Goal: Task Accomplishment & Management: Use online tool/utility

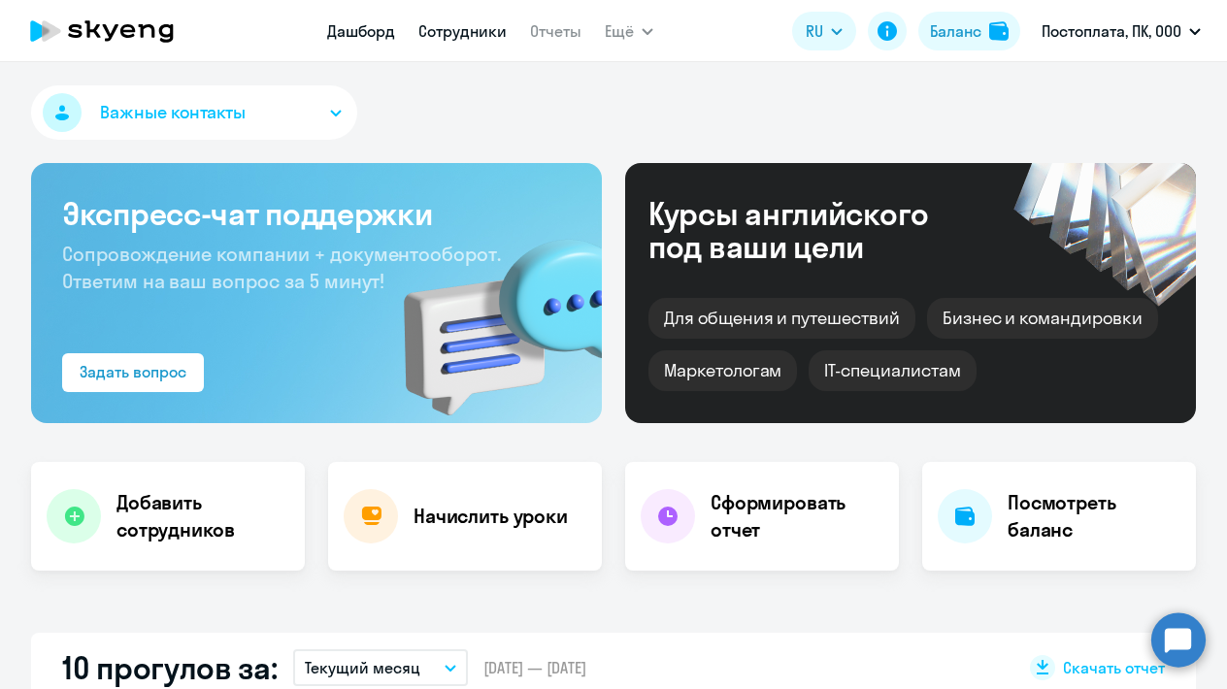
click at [470, 33] on link "Сотрудники" at bounding box center [462, 30] width 88 height 19
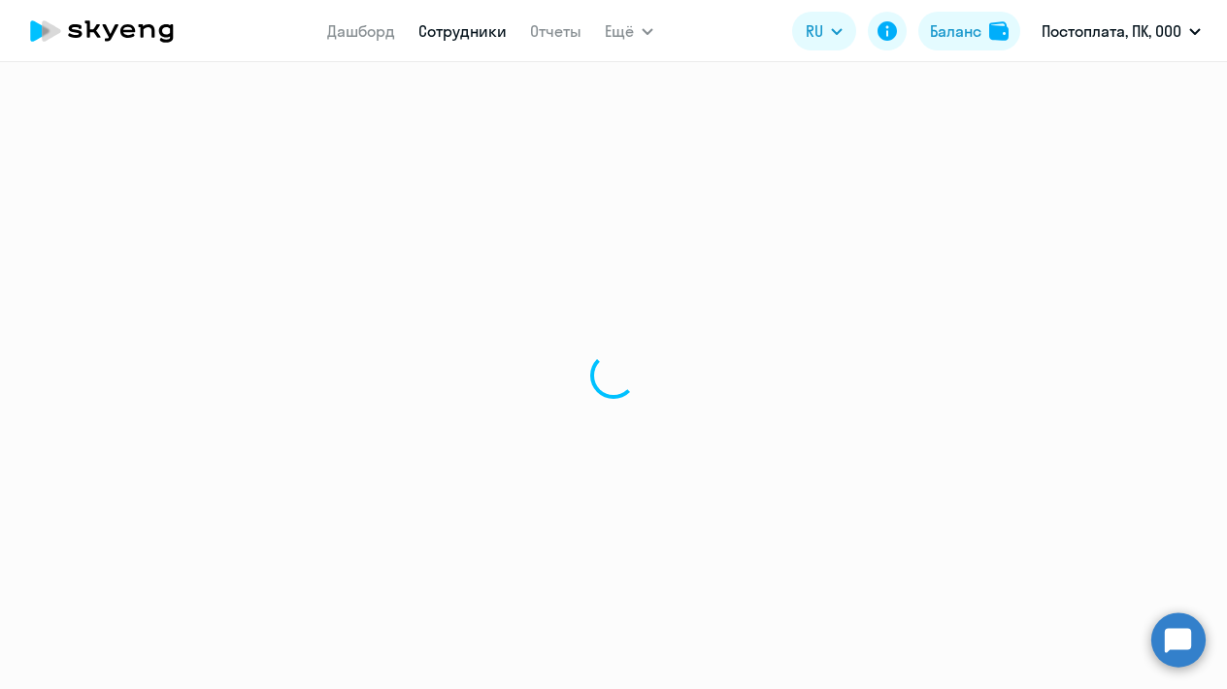
select select "30"
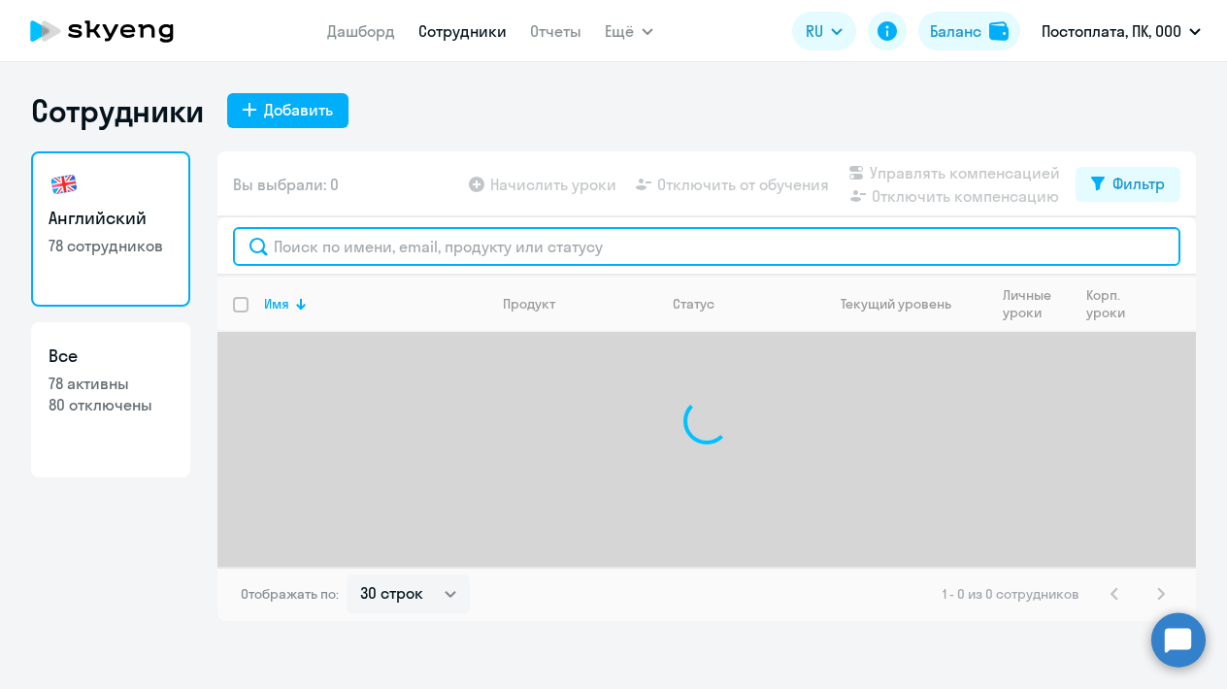
click at [380, 248] on input "text" at bounding box center [706, 246] width 947 height 39
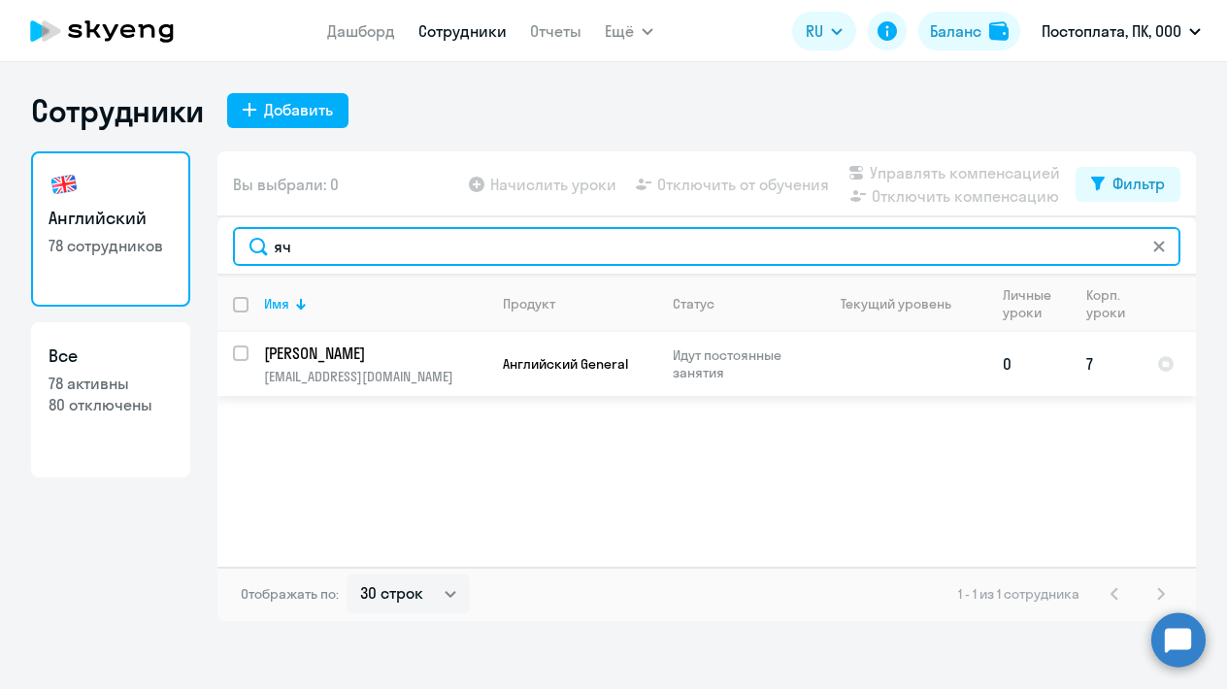
type input "яч"
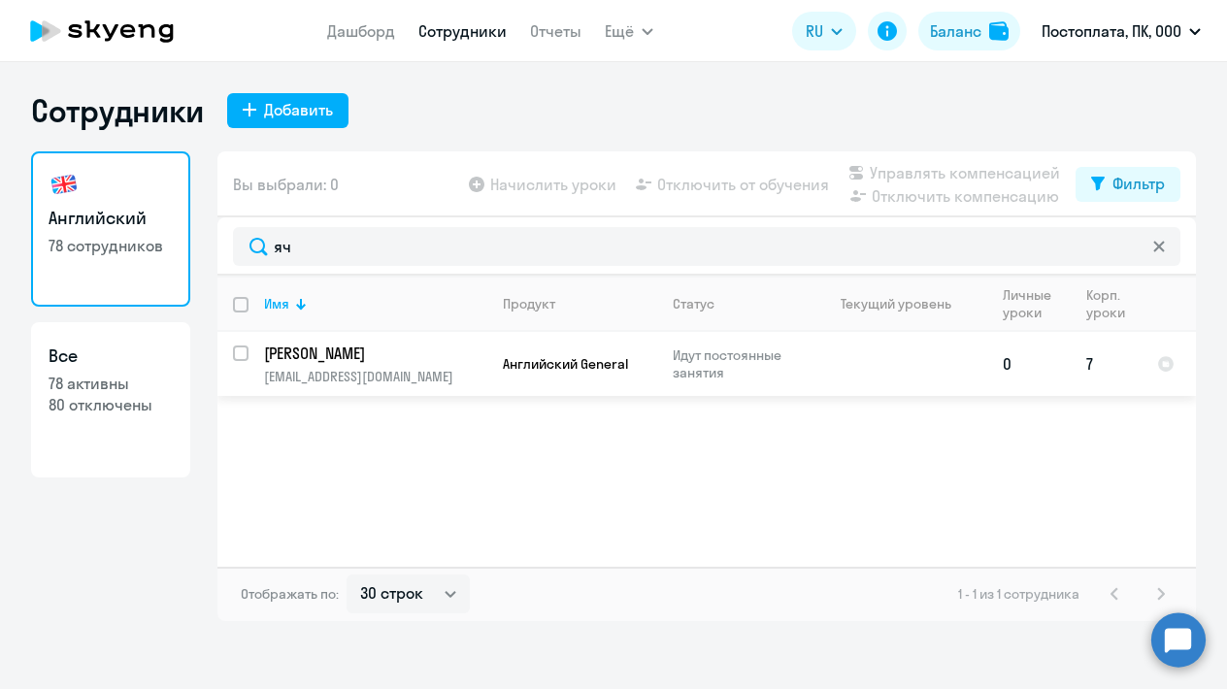
click at [322, 356] on p "[PERSON_NAME]" at bounding box center [373, 353] width 219 height 21
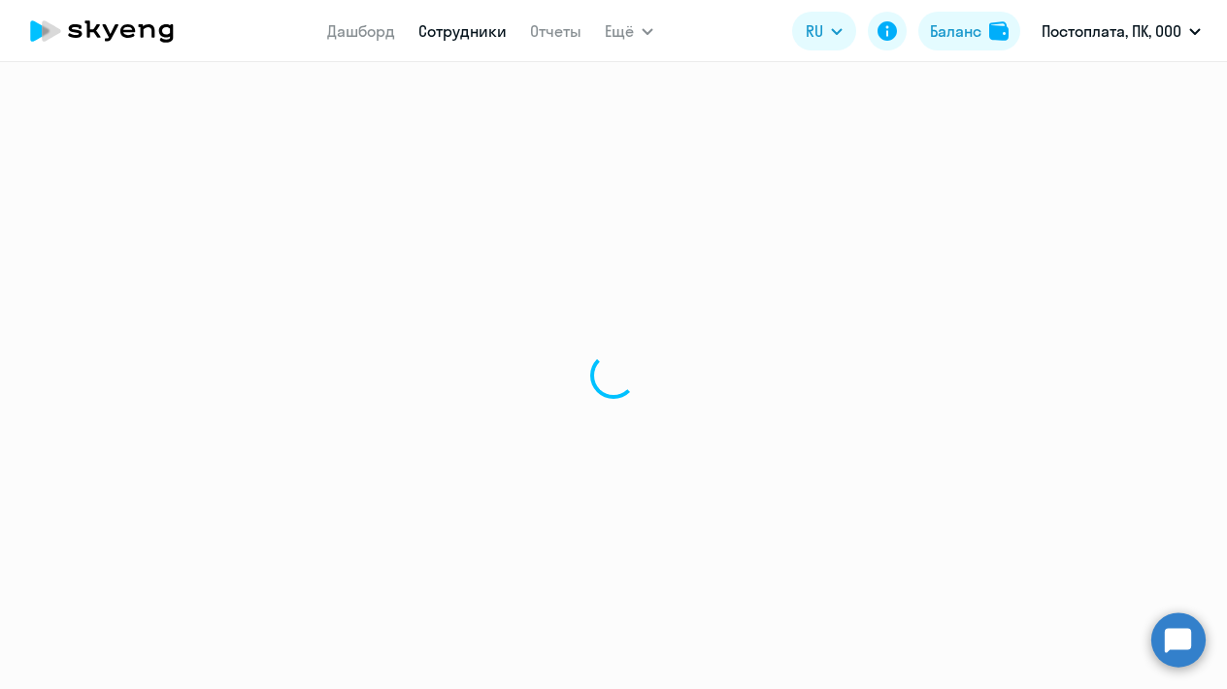
select select "english"
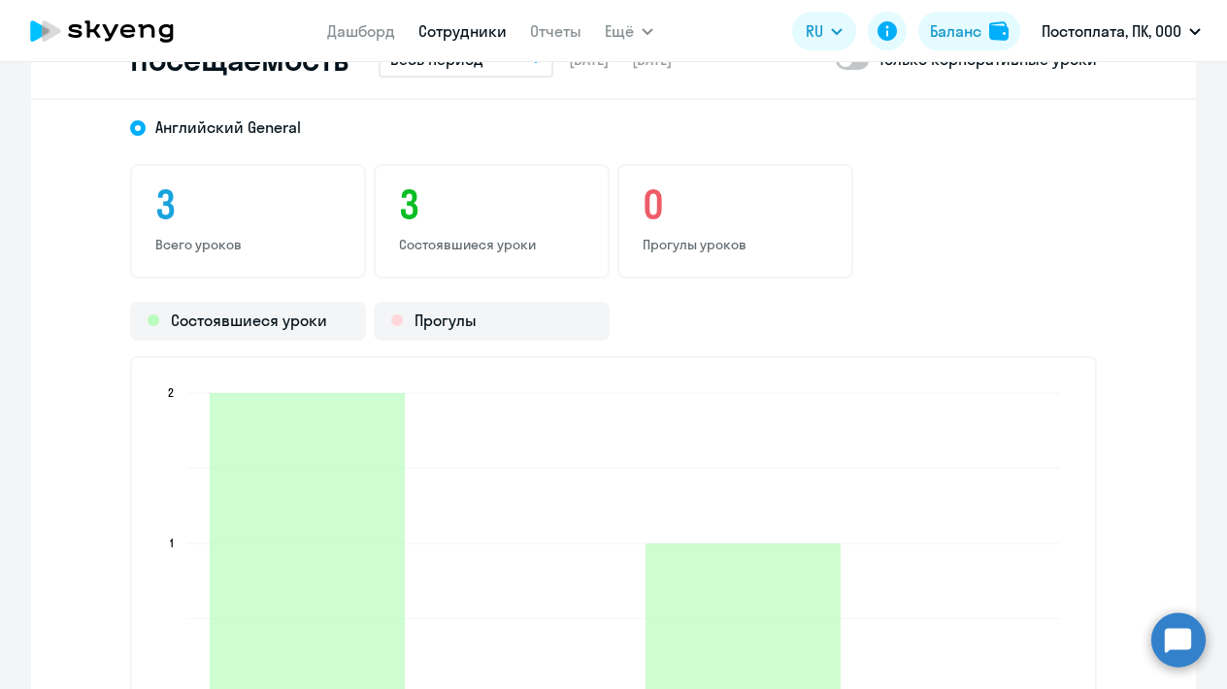
scroll to position [2313, 0]
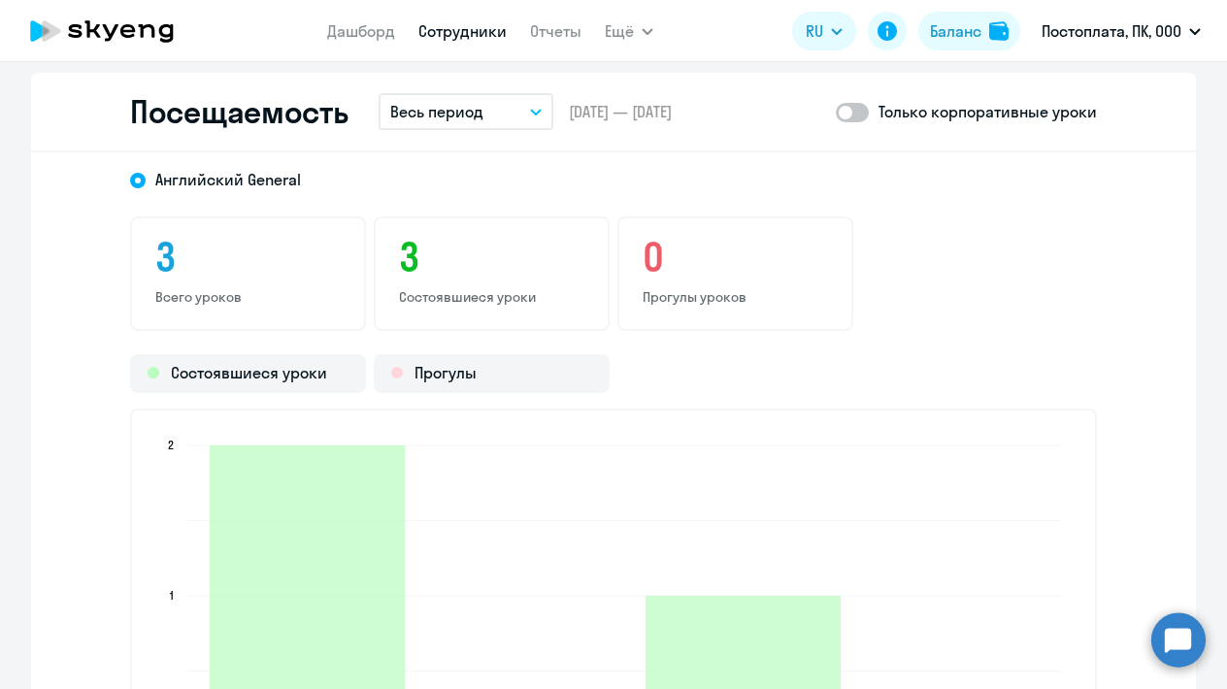
click at [863, 101] on label at bounding box center [852, 111] width 33 height 23
click at [836, 112] on input "checkbox" at bounding box center [835, 112] width 1 height 1
checkbox input "true"
click at [428, 122] on p "Весь период" at bounding box center [436, 111] width 93 height 23
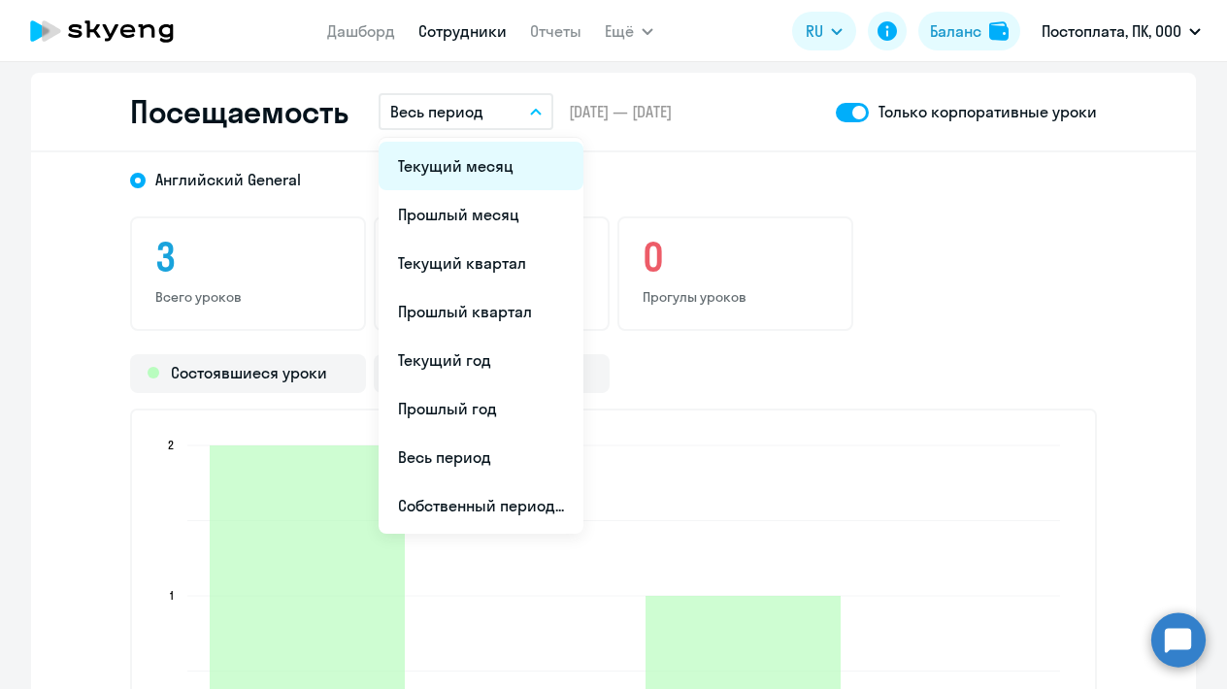
click at [434, 177] on li "Текущий месяц" at bounding box center [481, 166] width 205 height 49
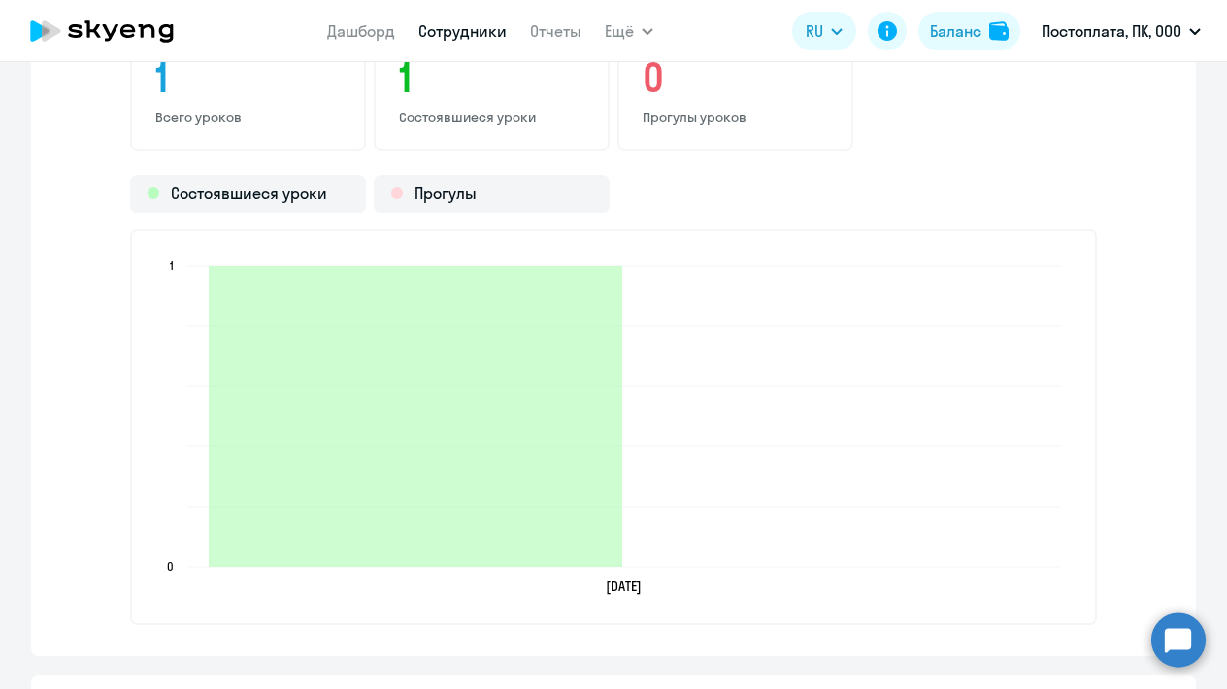
scroll to position [2489, 0]
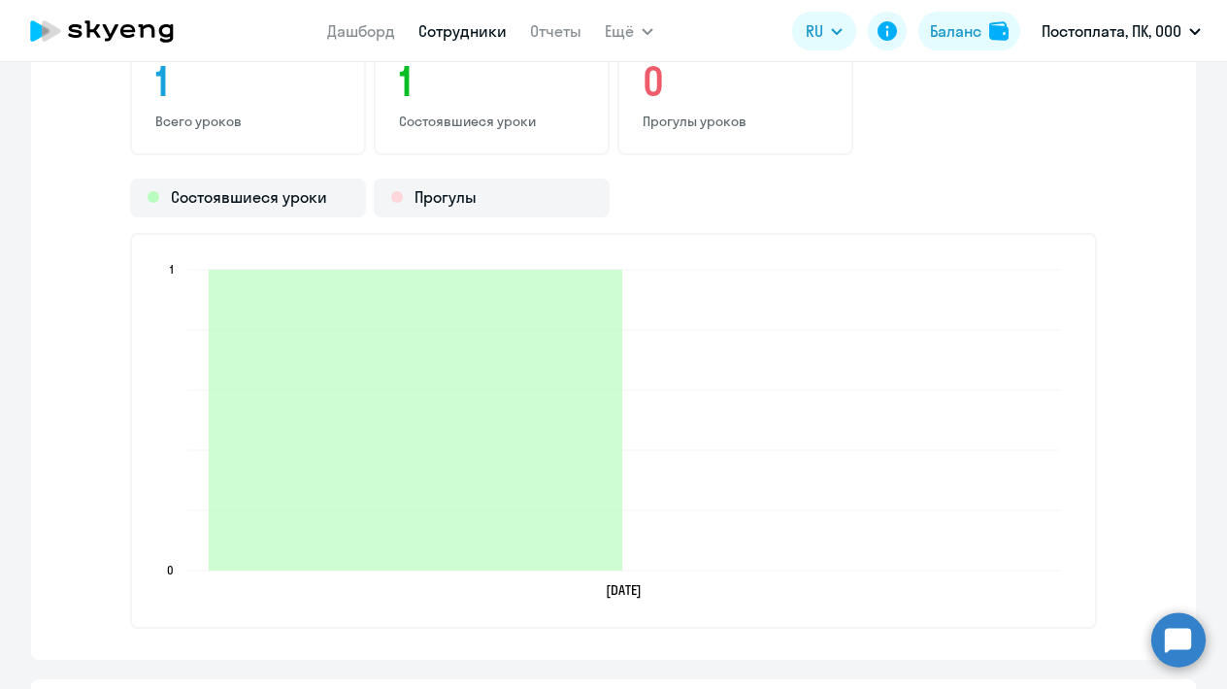
click at [95, 0] on app-header "Дашборд Сотрудники Отчеты Ещё Дашборд Сотрудники Отчеты Начислить уроки Докумен…" at bounding box center [613, 31] width 1227 height 62
click at [456, 38] on link "Сотрудники" at bounding box center [462, 30] width 88 height 19
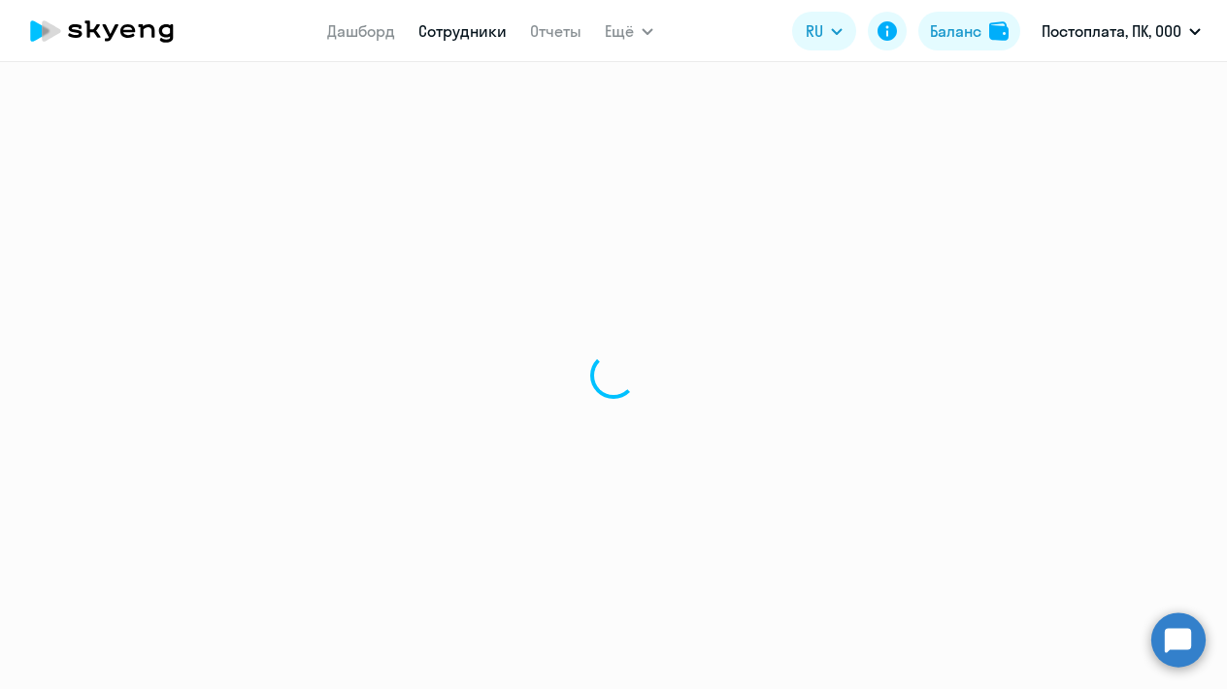
select select "30"
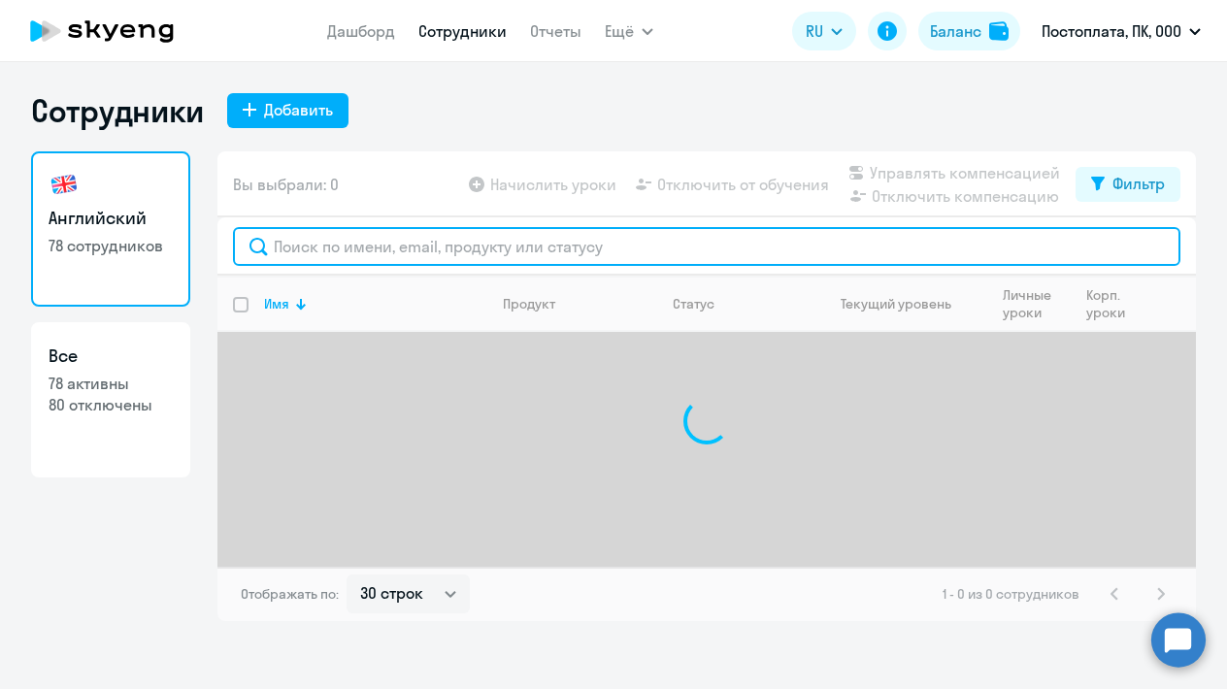
click at [372, 253] on input "text" at bounding box center [706, 246] width 947 height 39
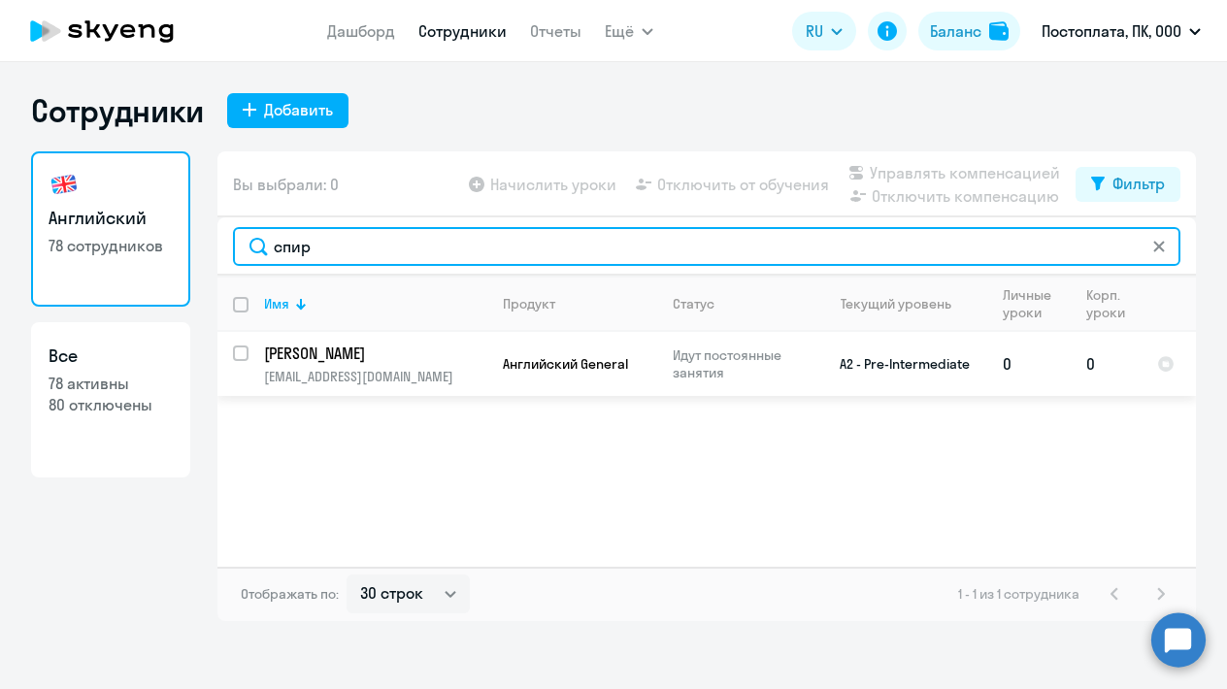
type input "спир"
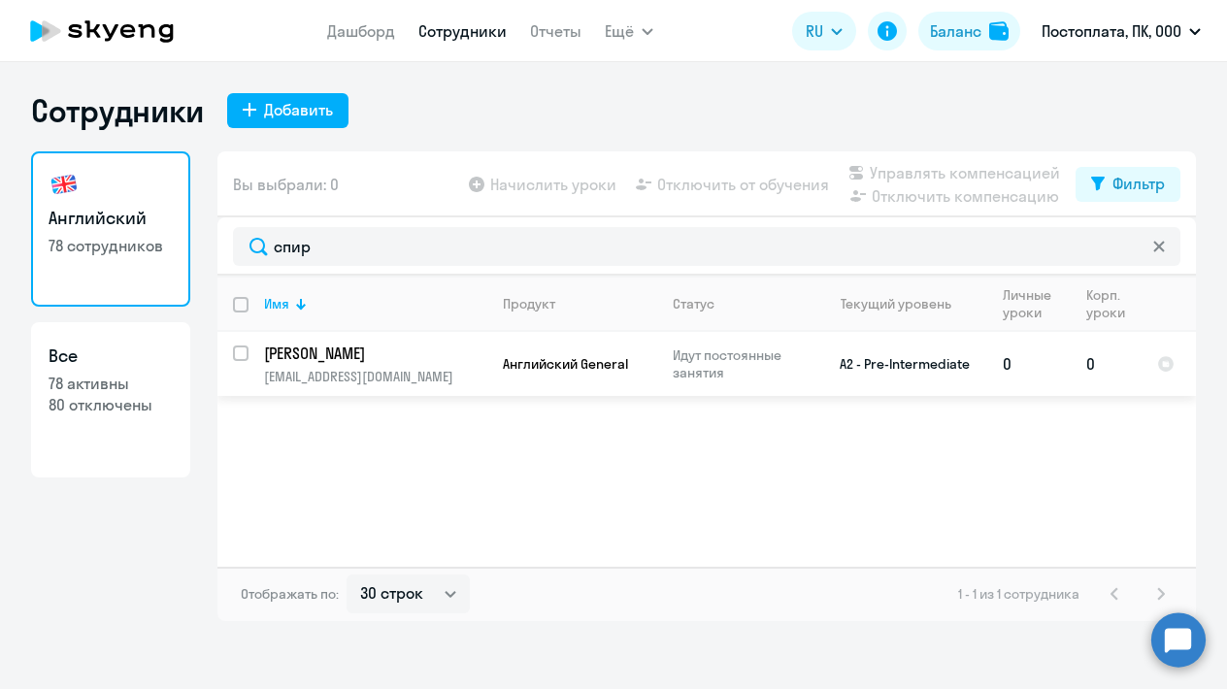
click at [357, 352] on p "[PERSON_NAME]" at bounding box center [373, 353] width 219 height 21
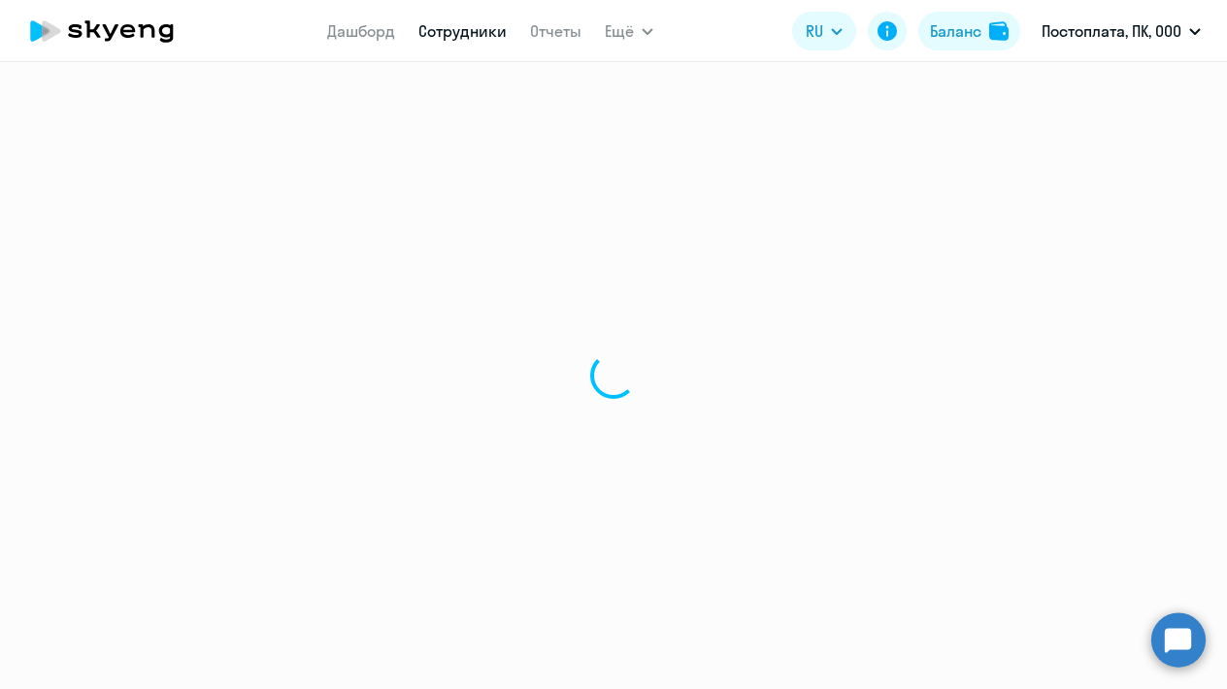
select select "english"
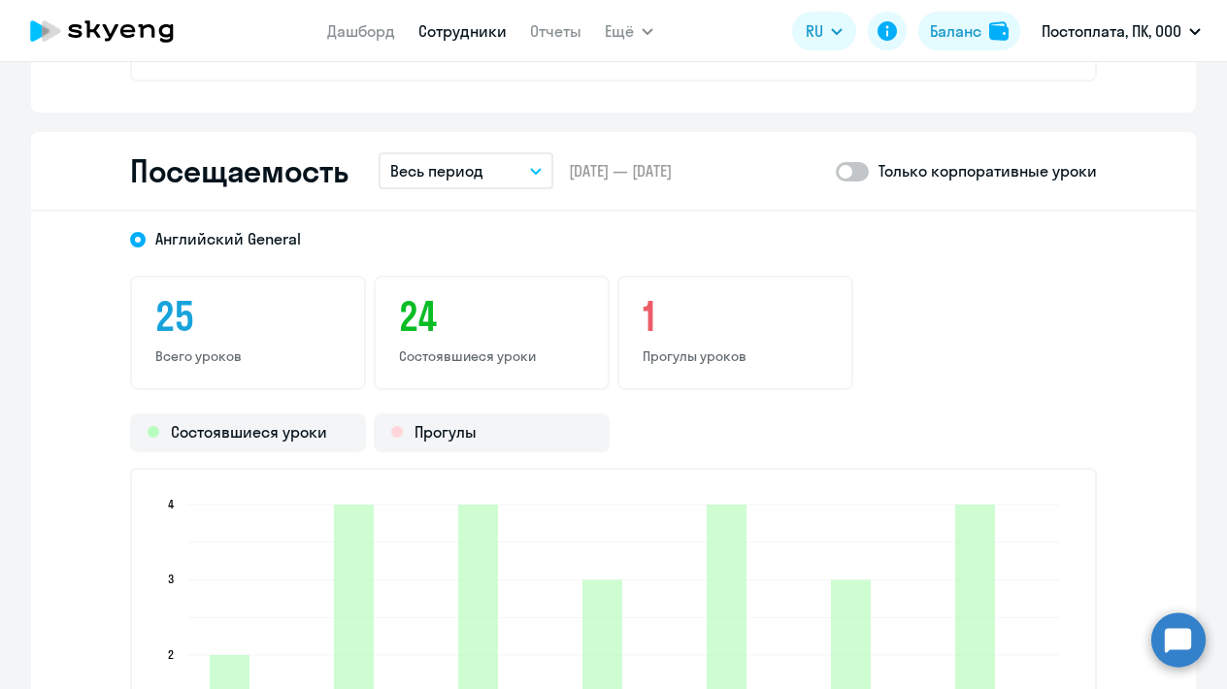
scroll to position [2464, 0]
click at [852, 176] on span at bounding box center [852, 170] width 33 height 19
click at [836, 171] on input "checkbox" at bounding box center [835, 170] width 1 height 1
checkbox input "true"
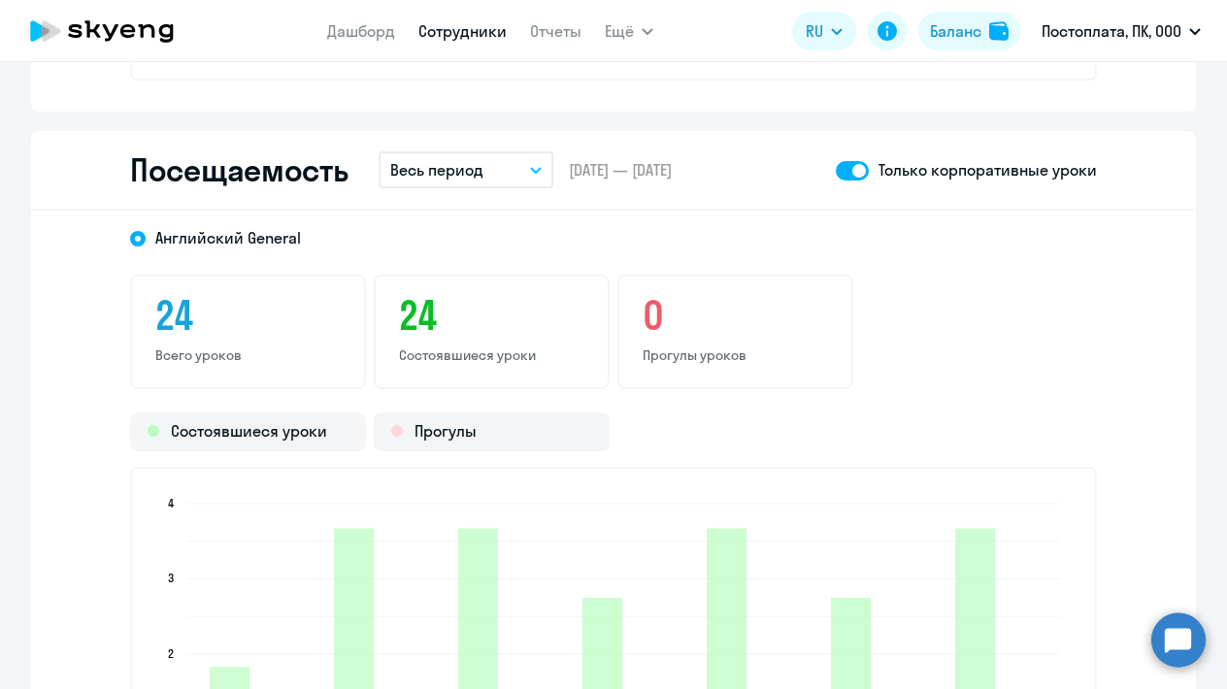
click at [451, 165] on p "Весь период" at bounding box center [436, 169] width 93 height 23
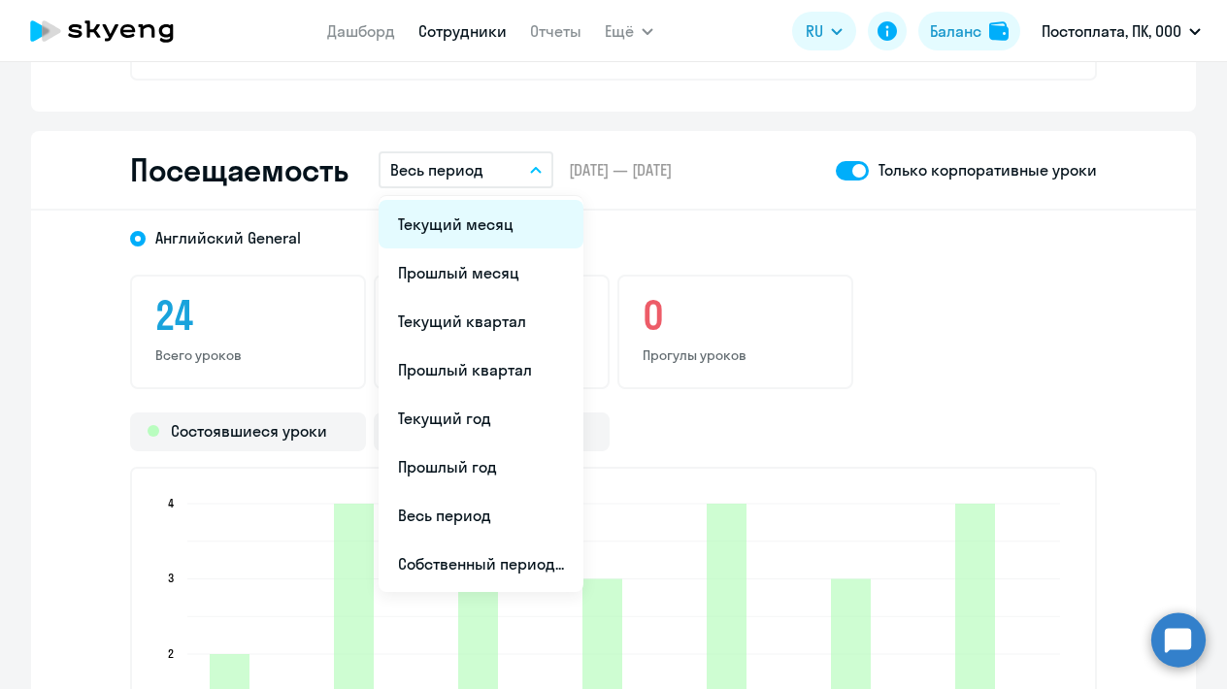
click at [449, 220] on li "Текущий месяц" at bounding box center [481, 224] width 205 height 49
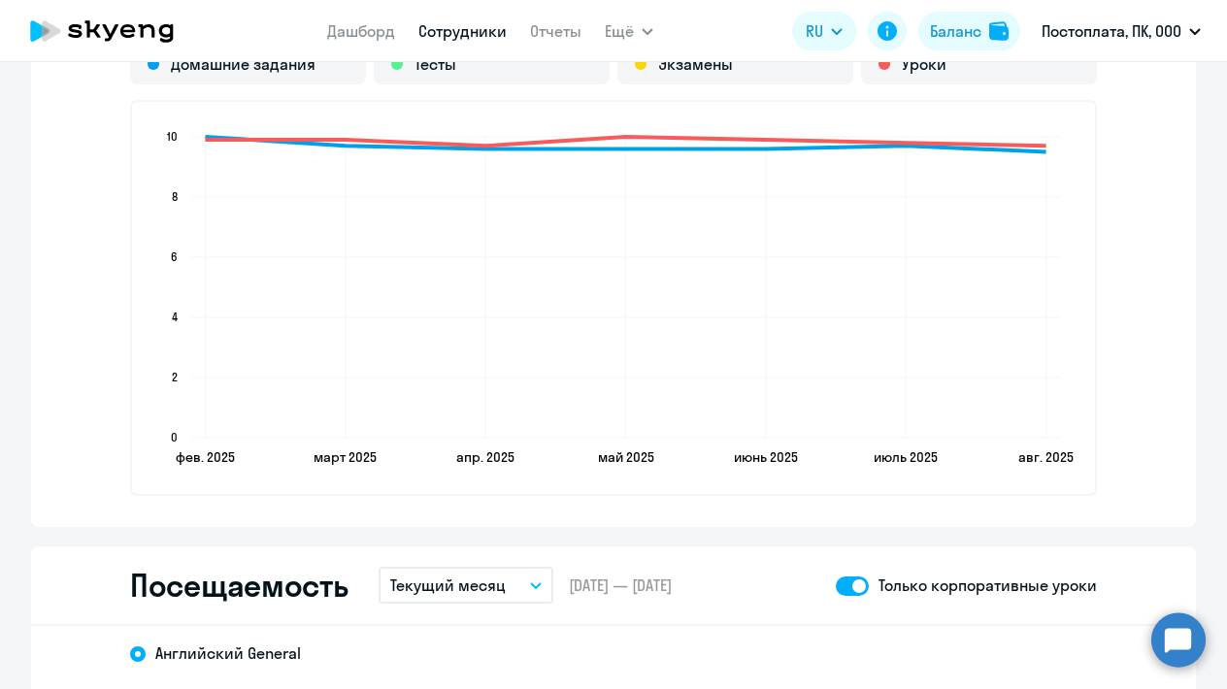
scroll to position [1603, 0]
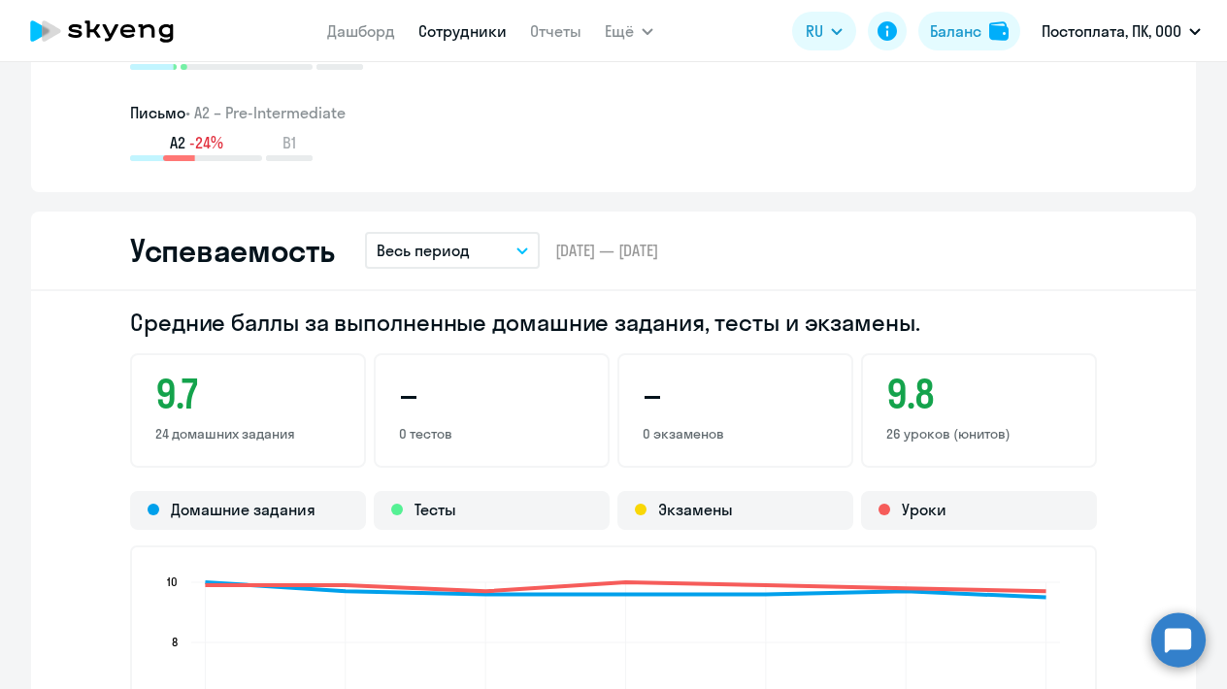
click at [457, 28] on link "Сотрудники" at bounding box center [462, 30] width 88 height 19
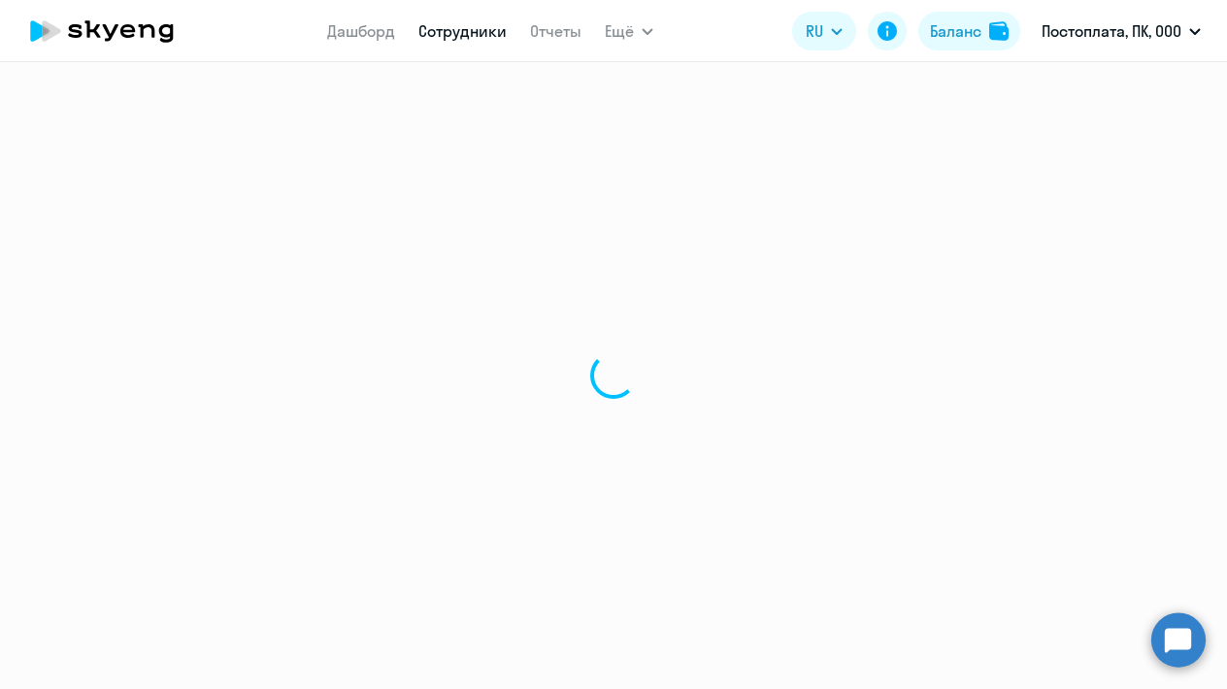
select select "30"
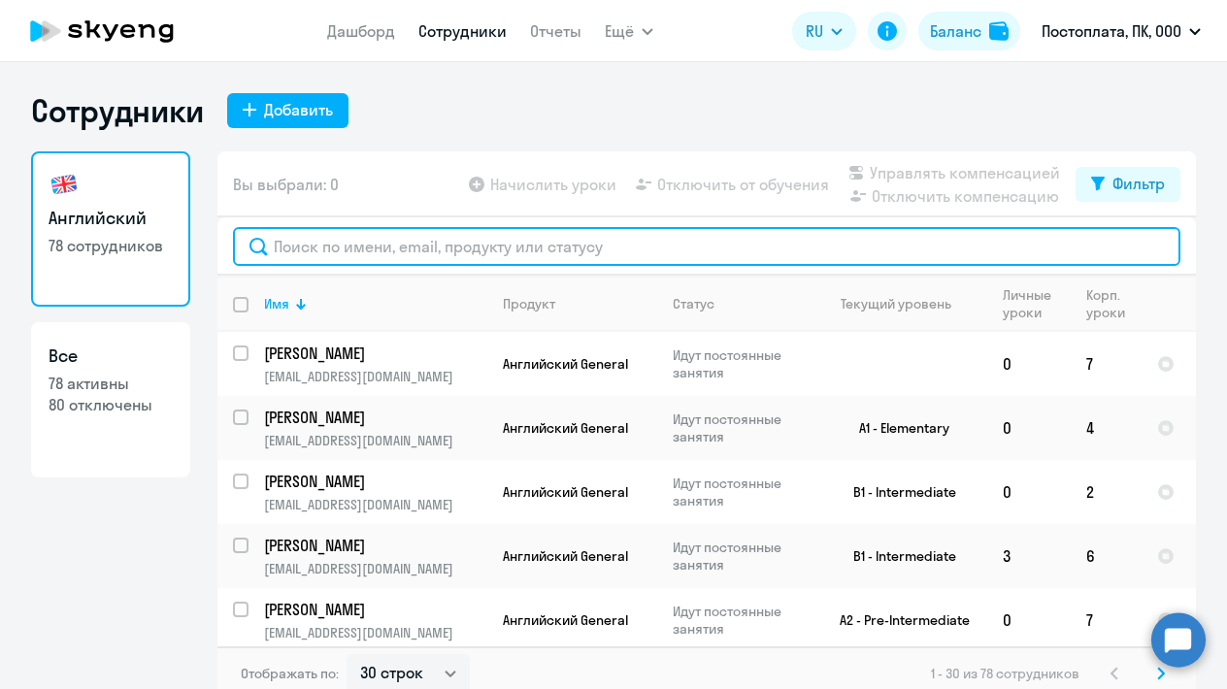
click at [428, 248] on input "text" at bounding box center [706, 246] width 947 height 39
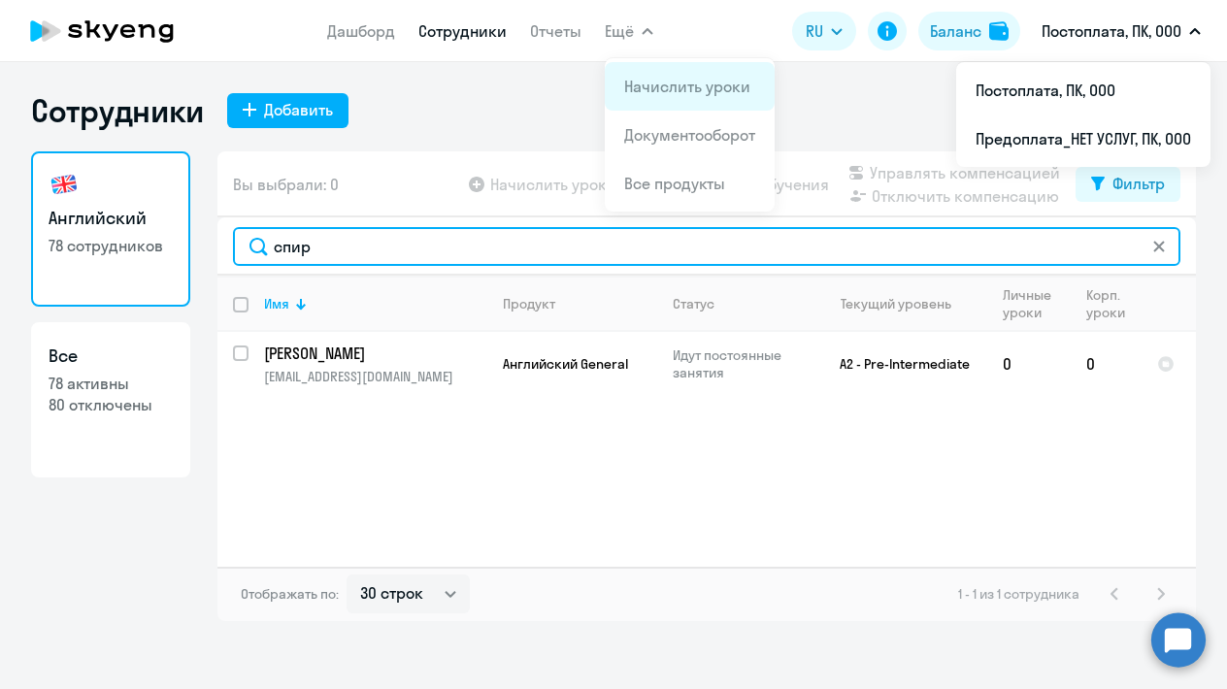
type input "спир"
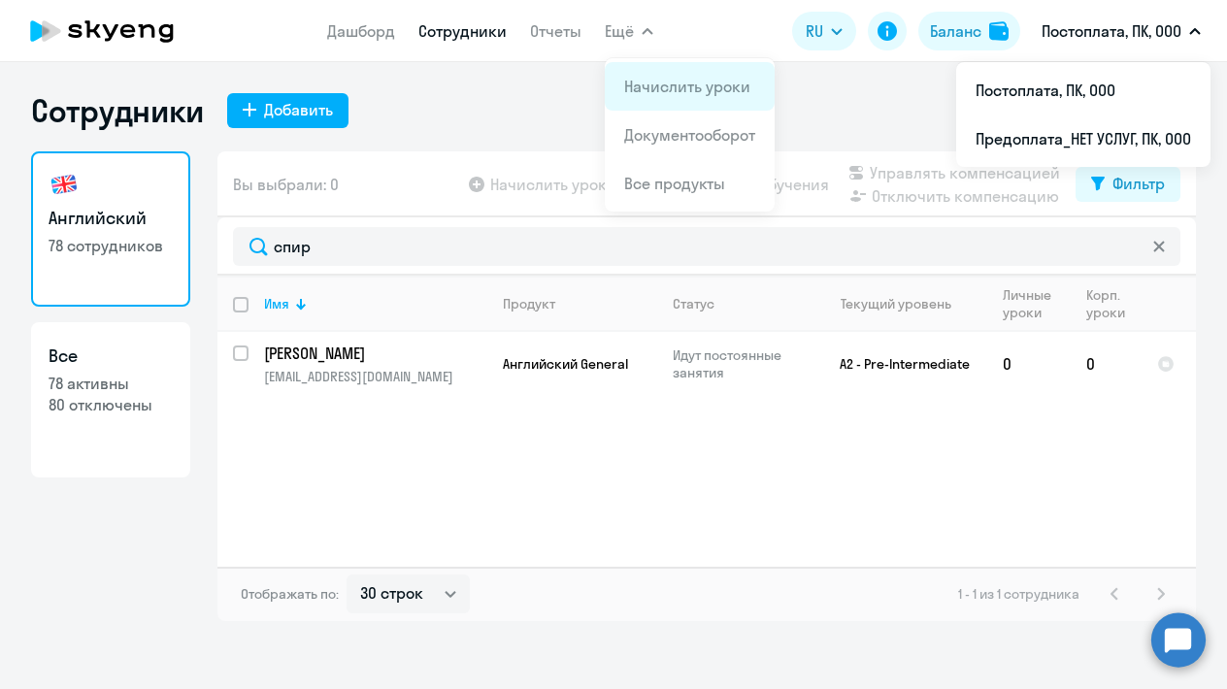
click at [655, 91] on link "Начислить уроки" at bounding box center [687, 86] width 126 height 19
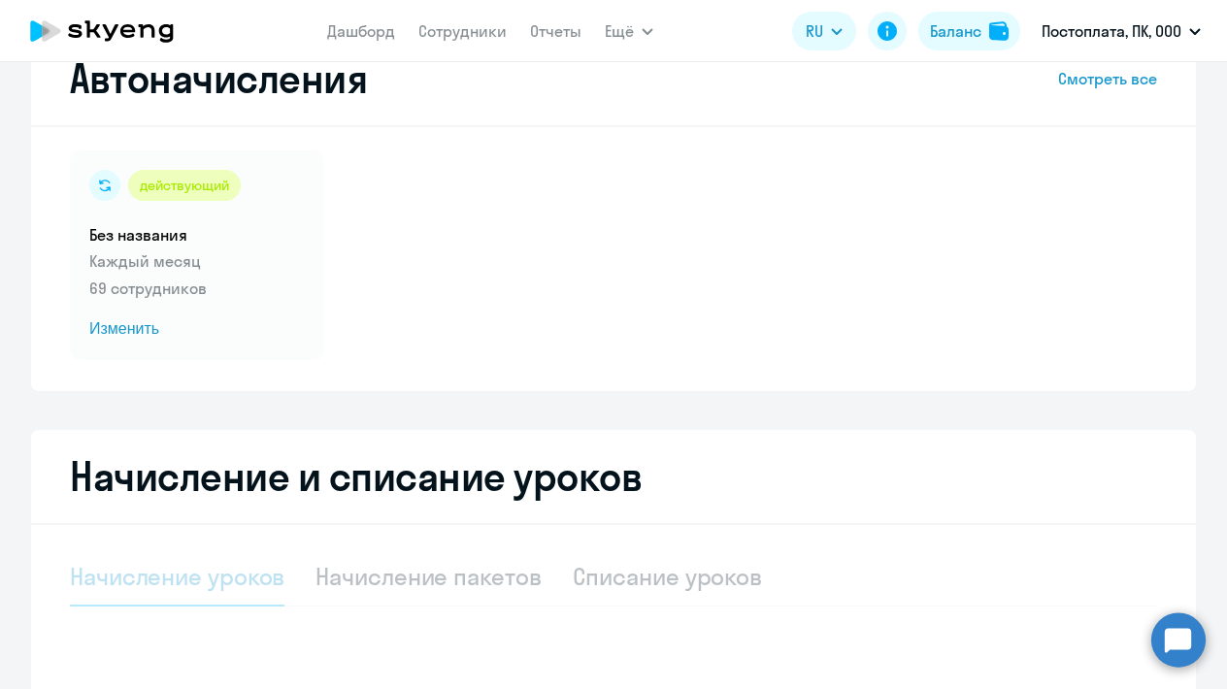
select select "10"
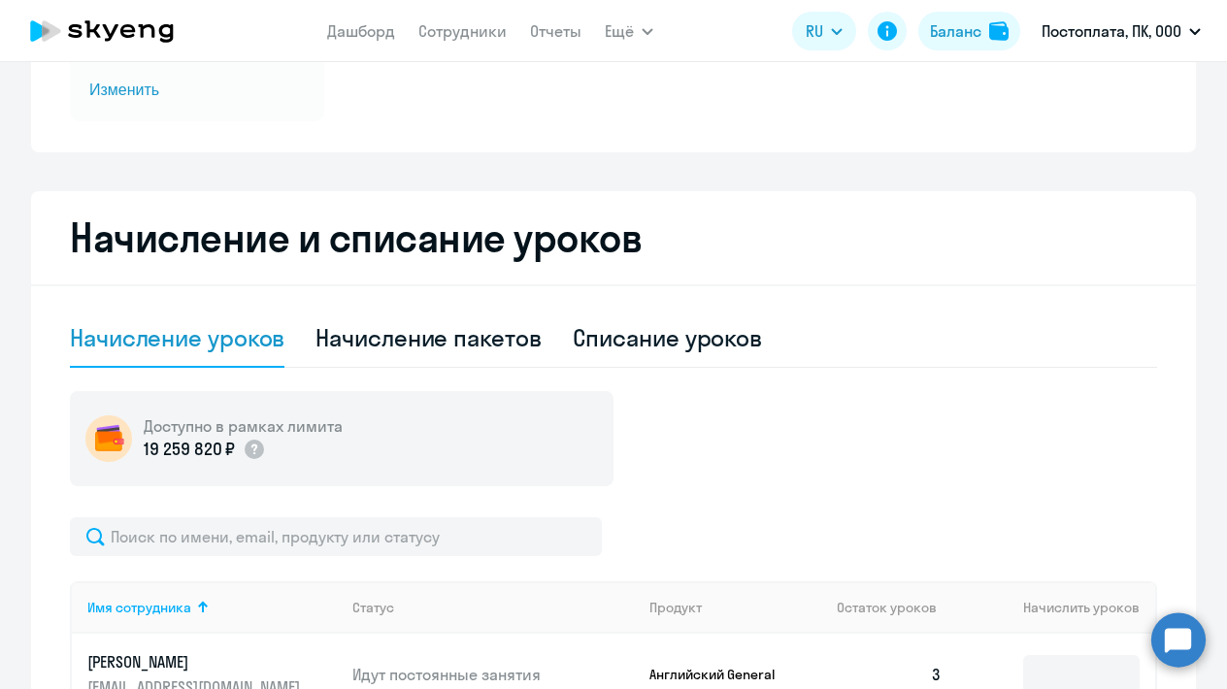
scroll to position [463, 0]
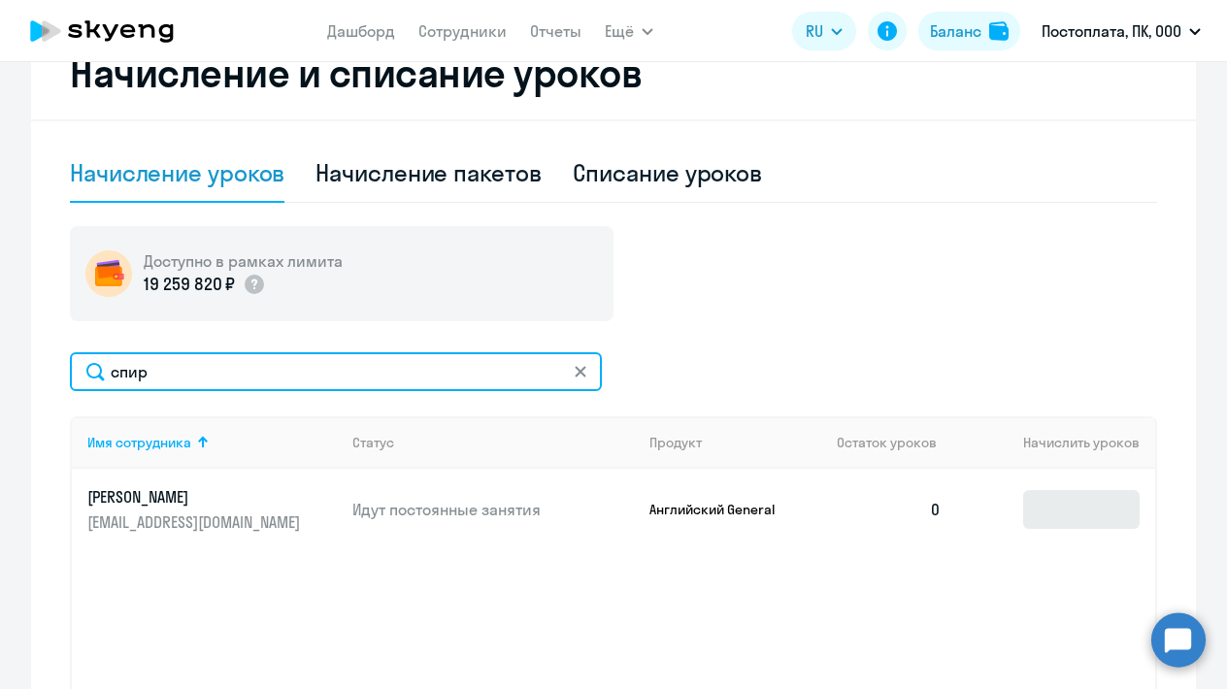
type input "спир"
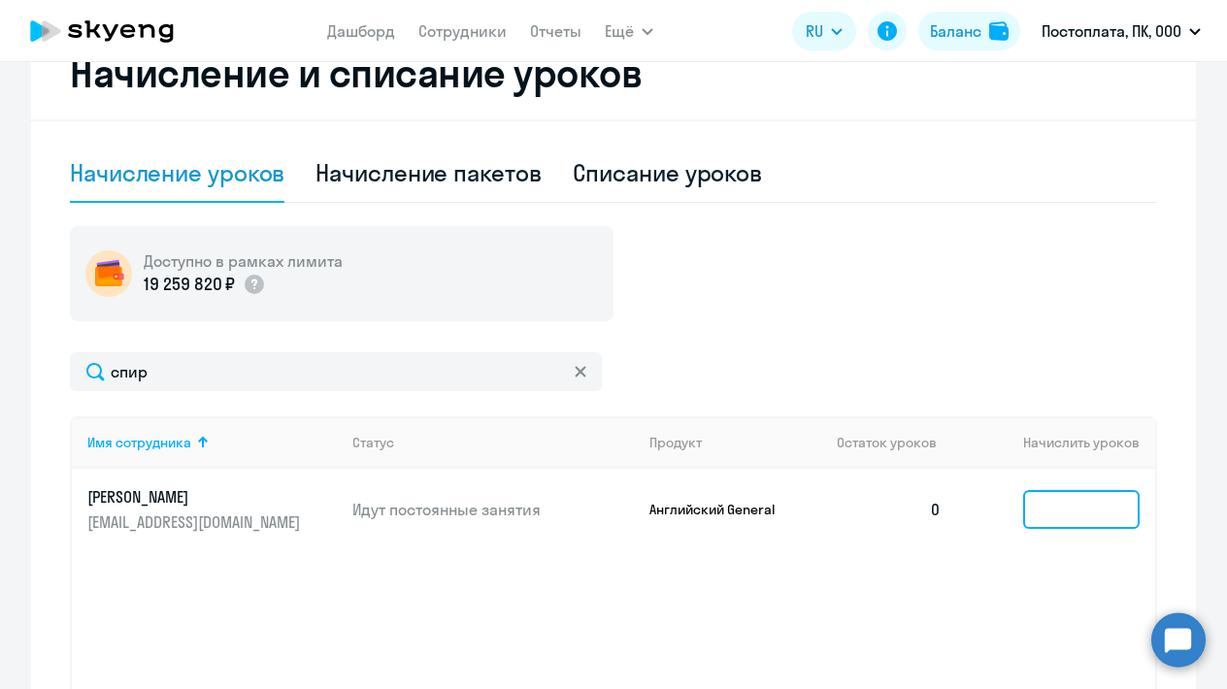
click at [1052, 511] on input at bounding box center [1081, 509] width 116 height 39
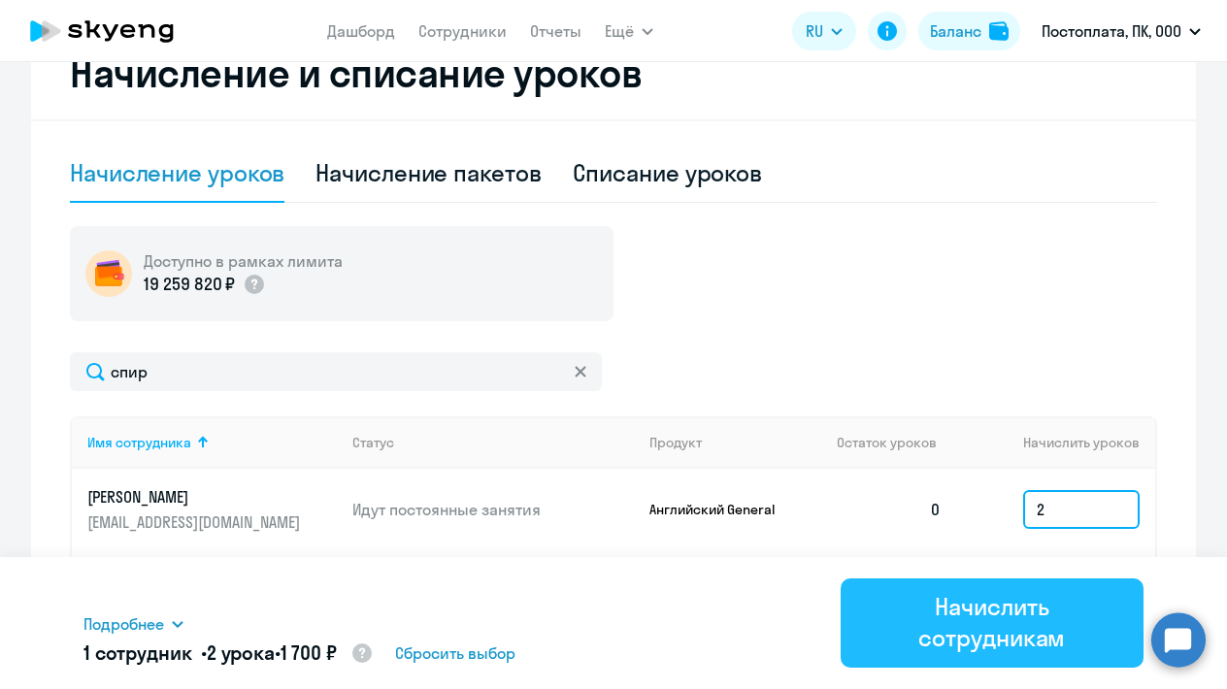
type input "2"
click at [1017, 607] on div "Начислить сотрудникам" at bounding box center [992, 622] width 248 height 62
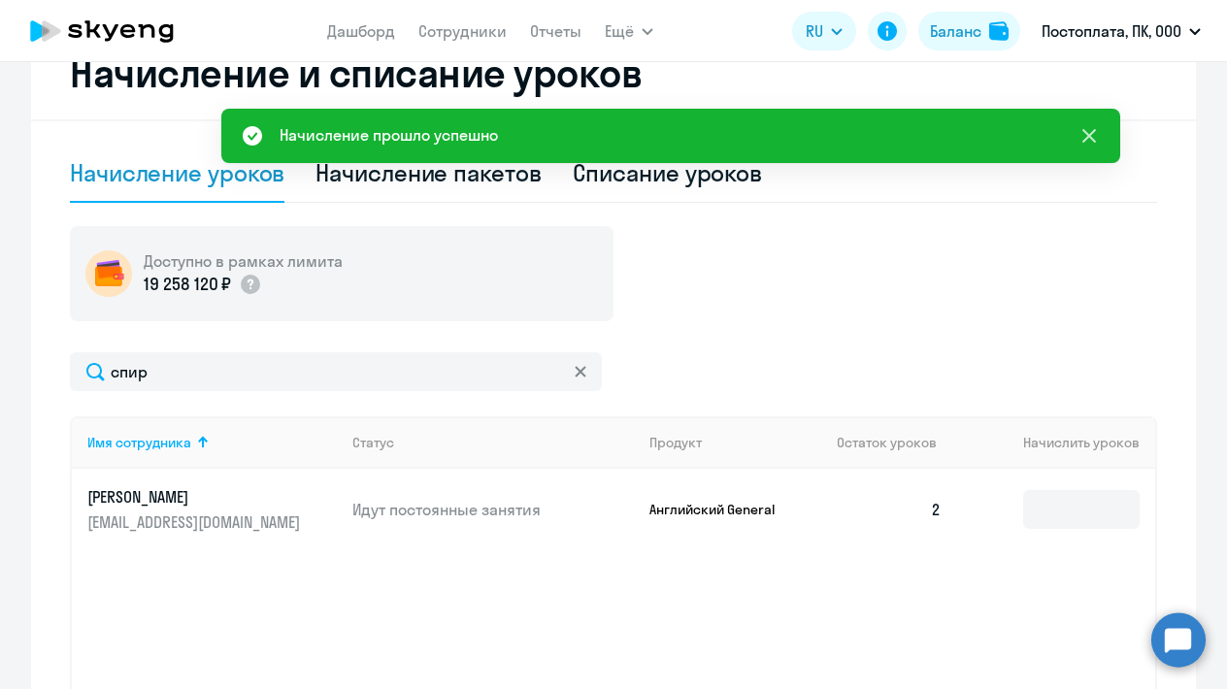
click at [1090, 131] on icon at bounding box center [1088, 135] width 23 height 23
